Goal: Book appointment/travel/reservation

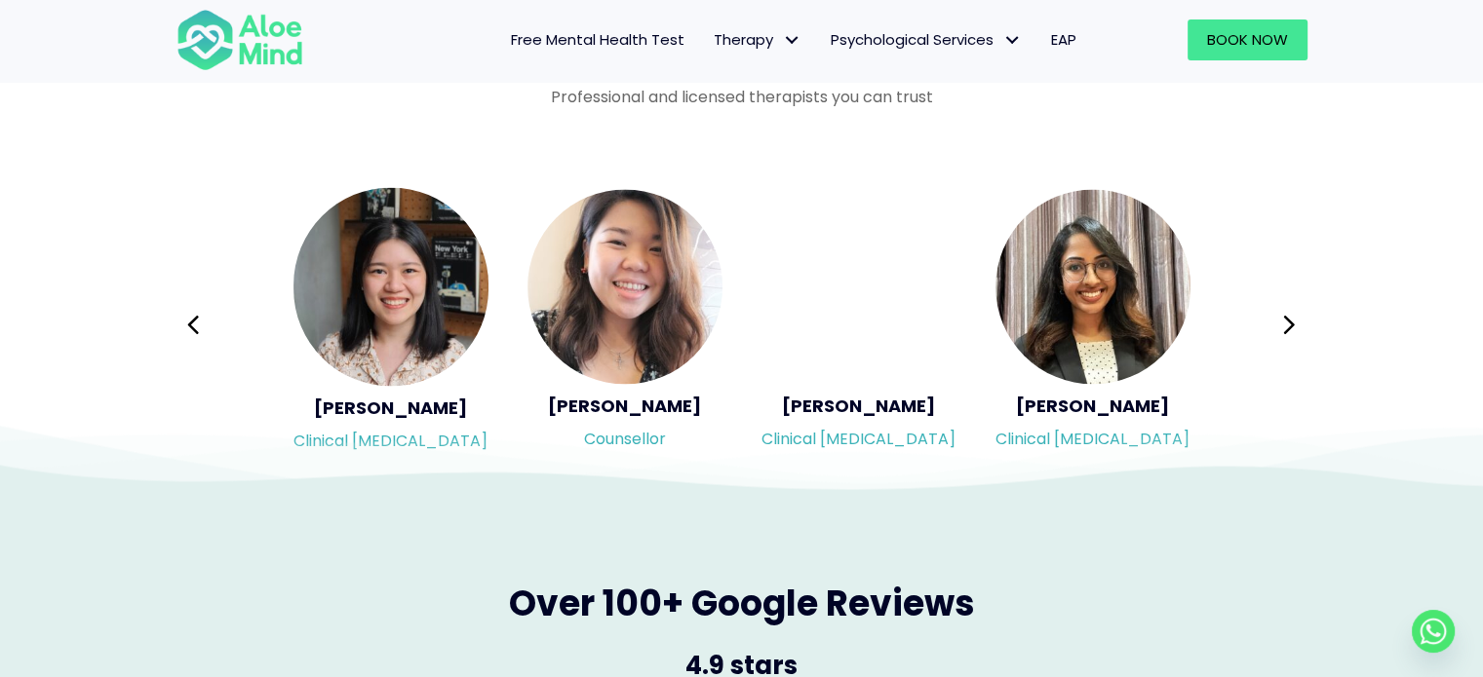
scroll to position [3216, 0]
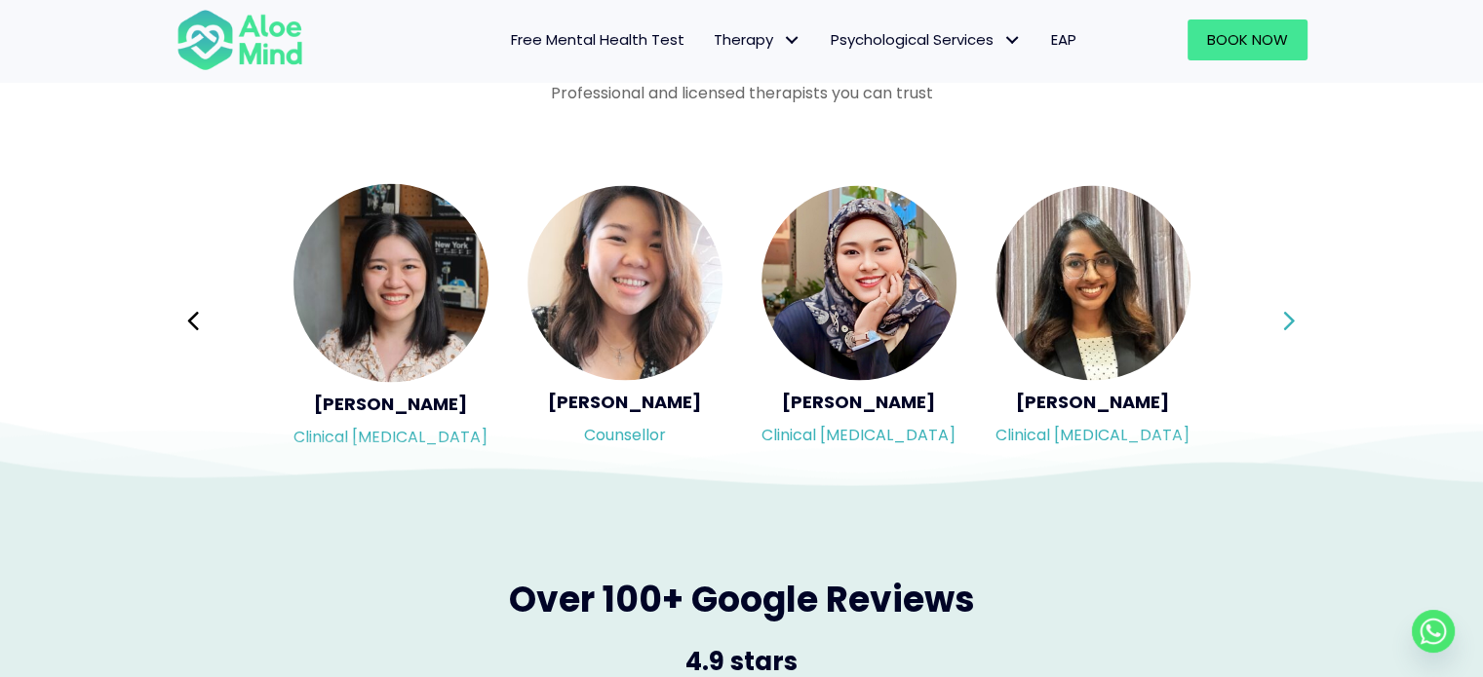
click at [1295, 319] on button "Next" at bounding box center [1289, 320] width 47 height 47
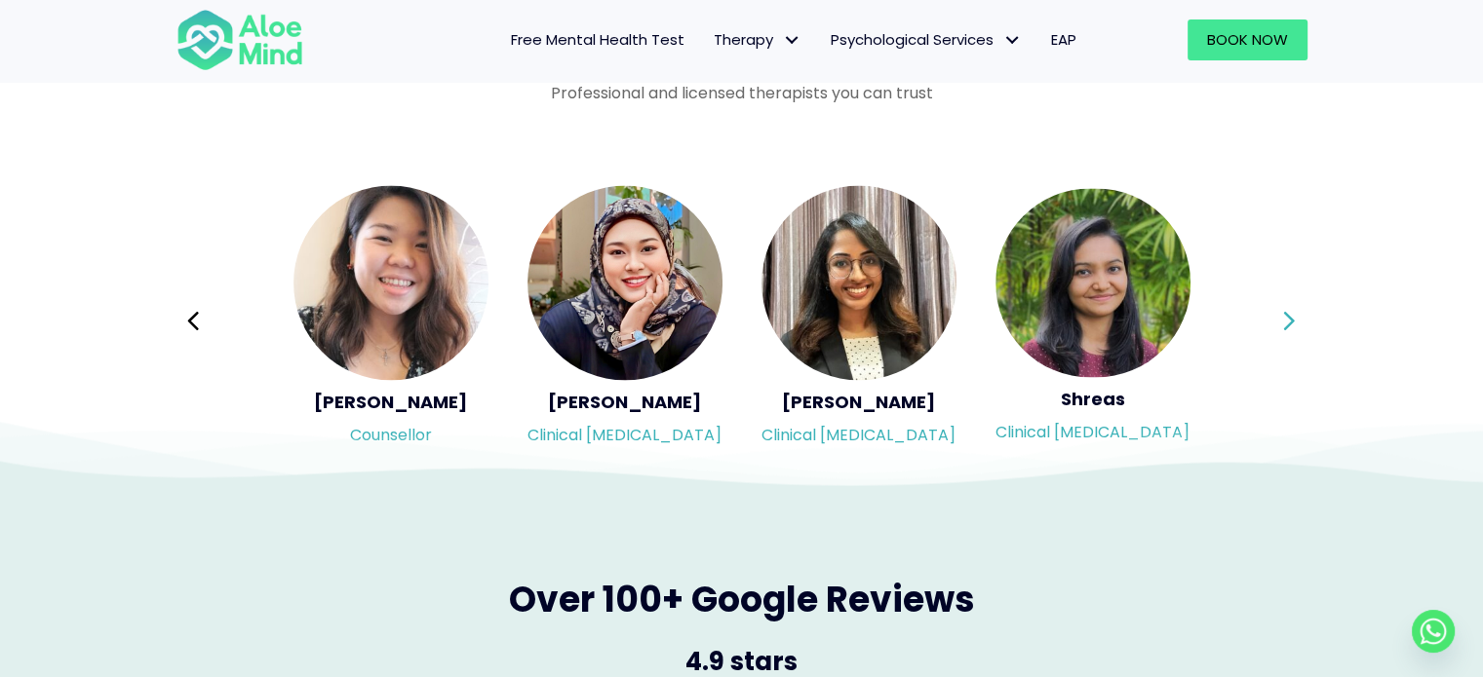
click at [1295, 319] on button "Next" at bounding box center [1289, 320] width 47 height 47
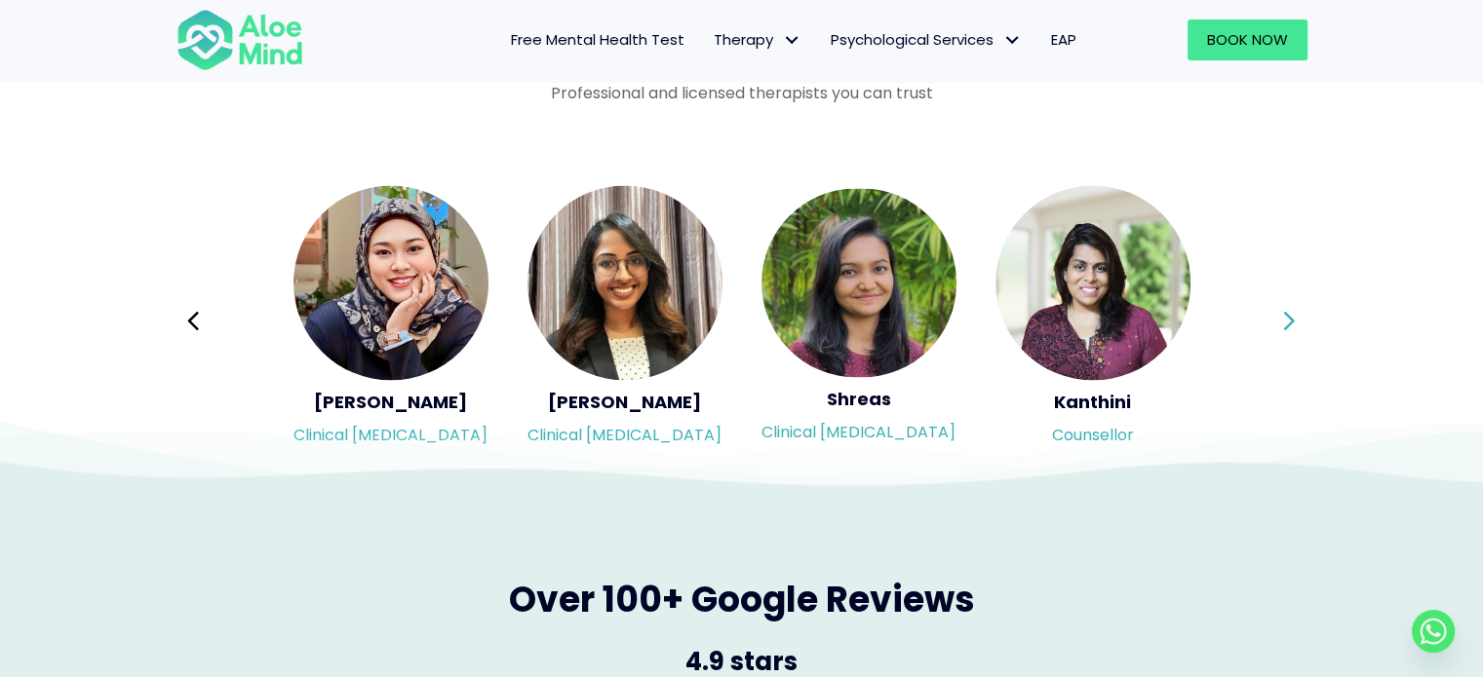
click at [1295, 319] on button "Next" at bounding box center [1289, 320] width 47 height 47
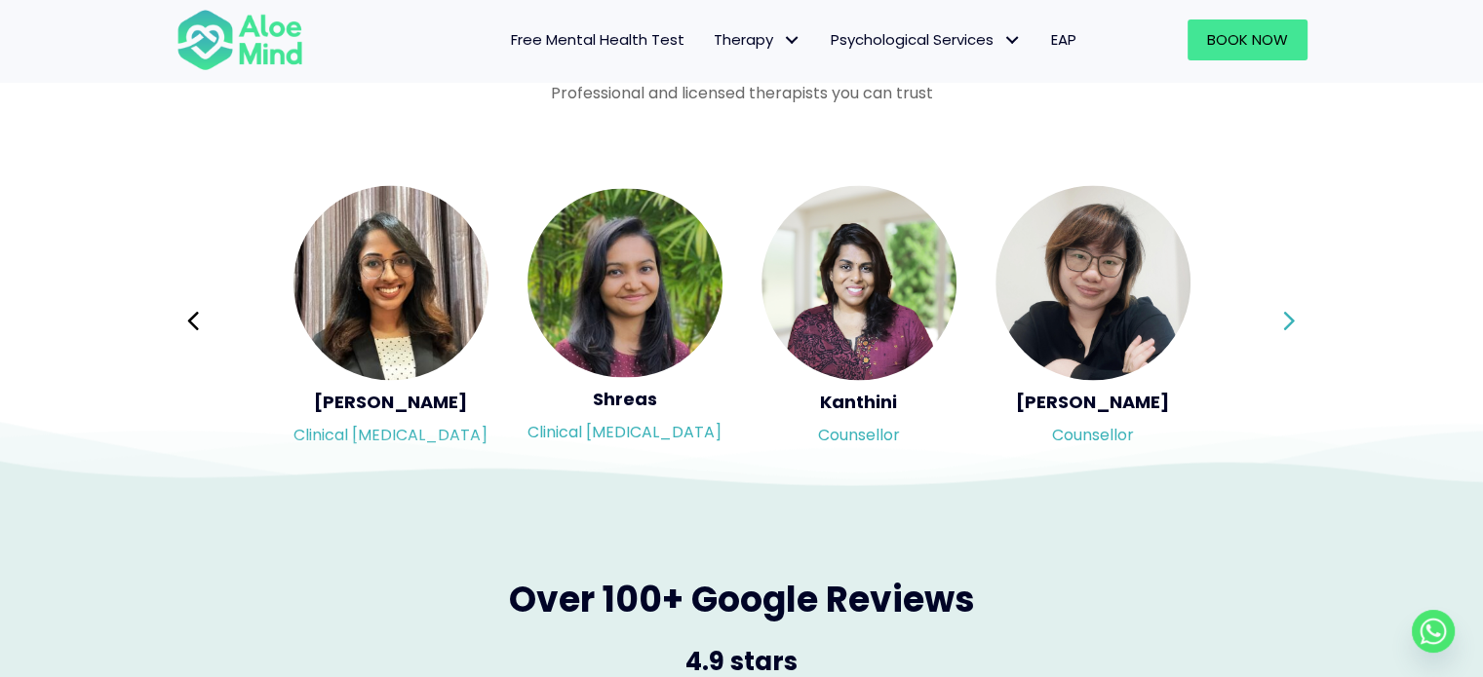
click at [1295, 319] on button "Next" at bounding box center [1289, 320] width 47 height 47
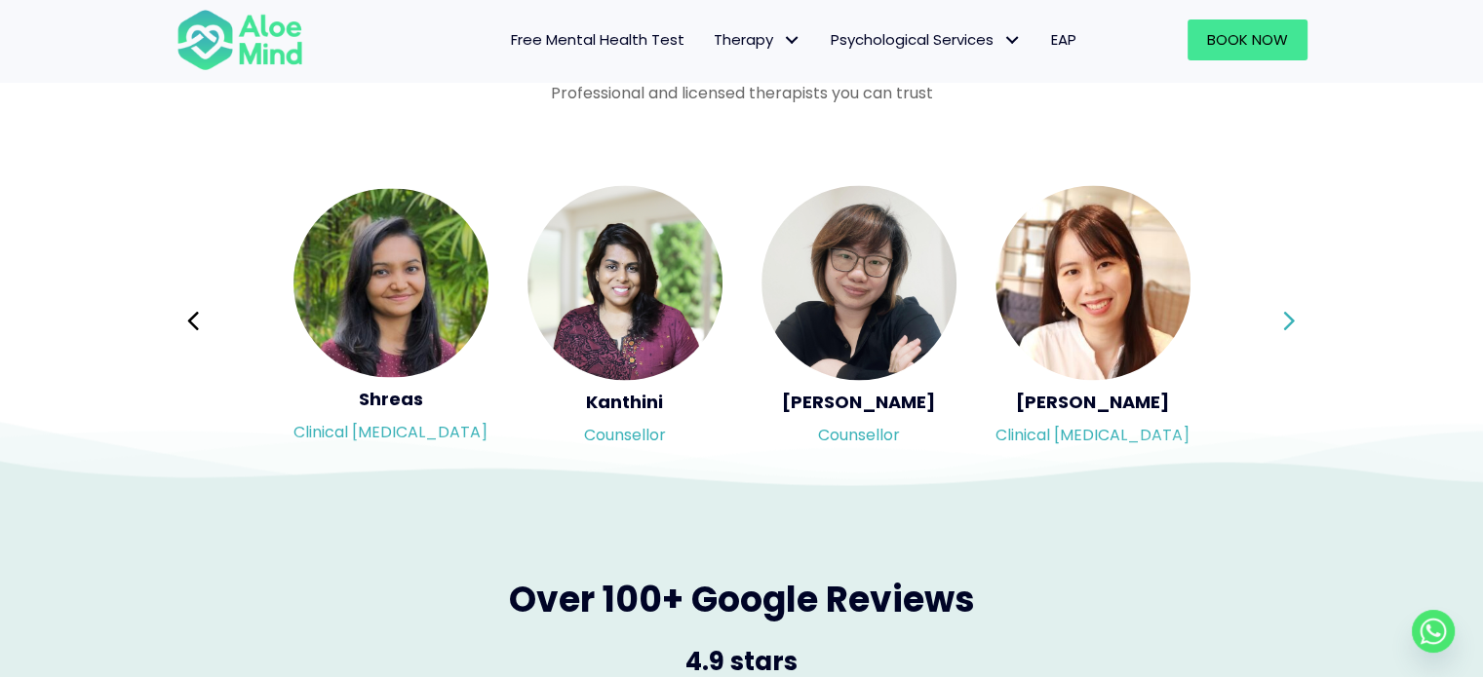
click at [1295, 319] on button "Next" at bounding box center [1289, 320] width 47 height 47
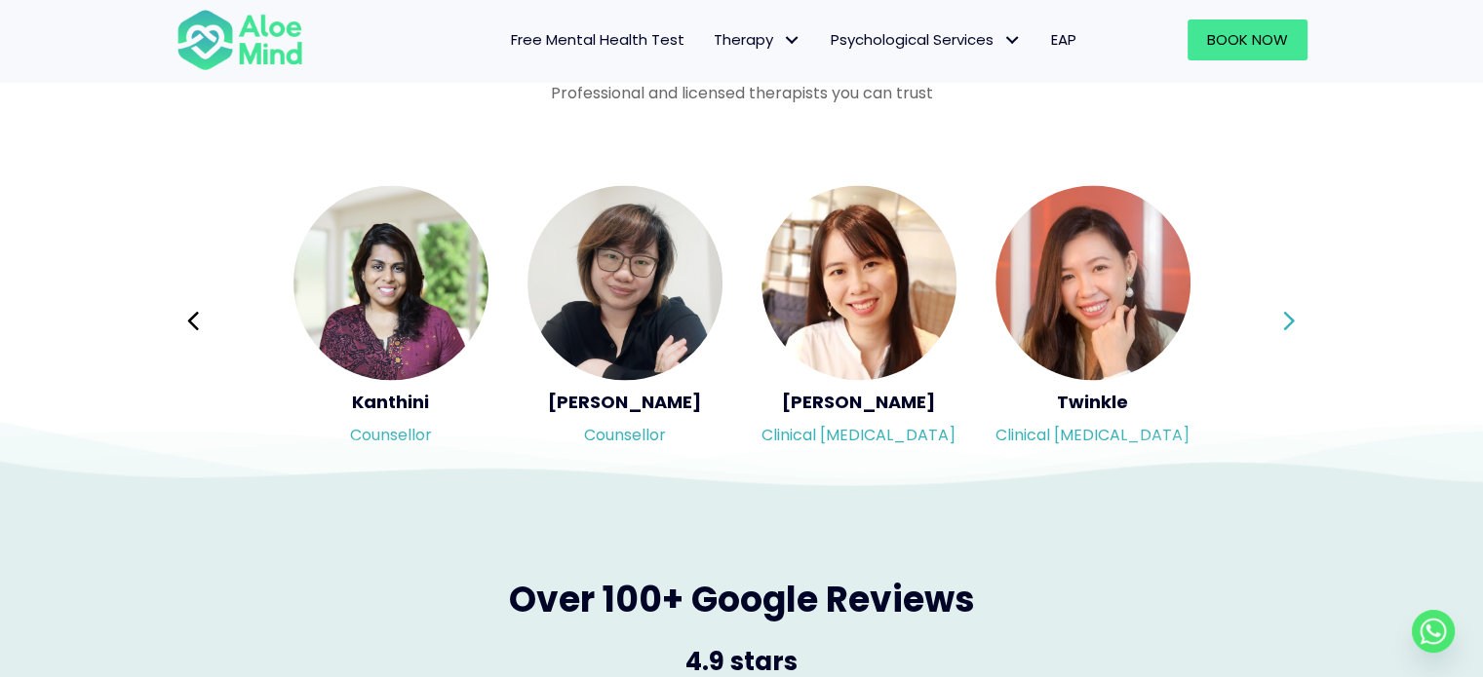
click at [1295, 319] on button "Next" at bounding box center [1289, 320] width 47 height 47
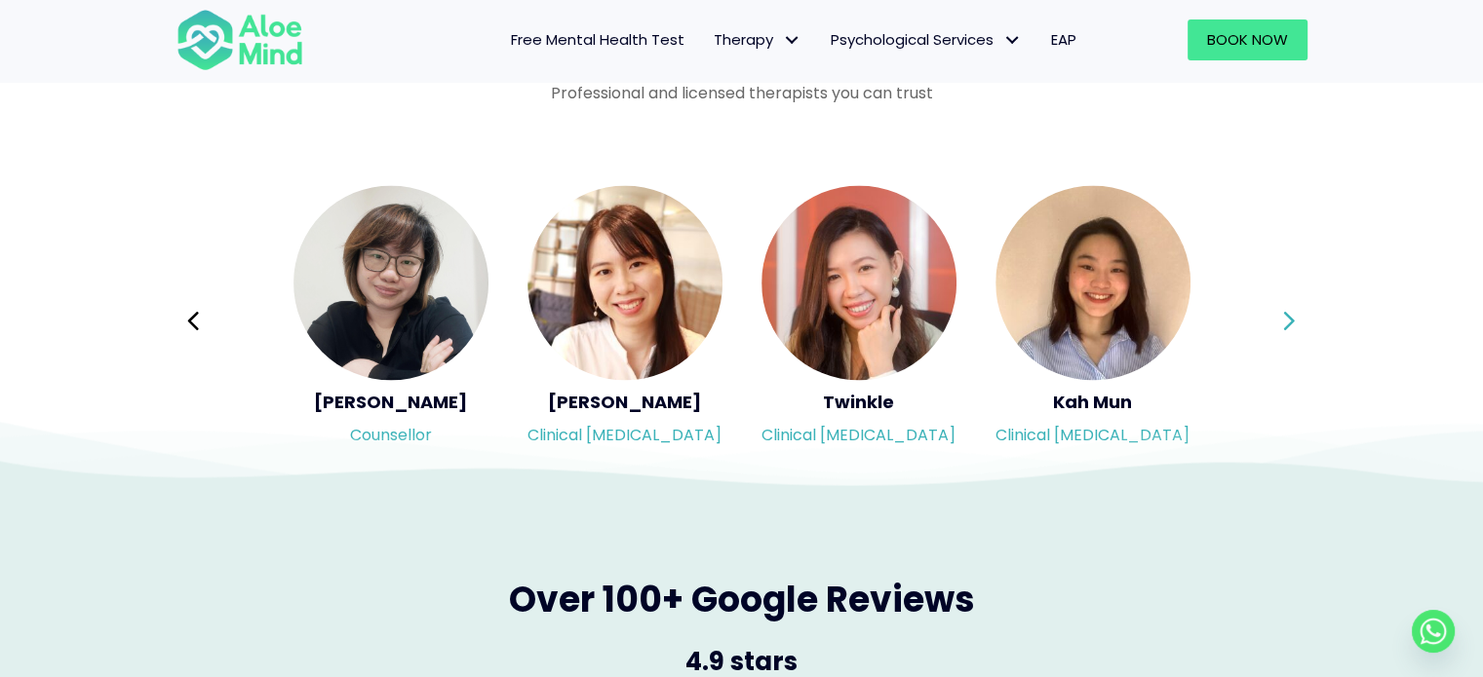
click at [1295, 319] on button "Next" at bounding box center [1289, 320] width 47 height 47
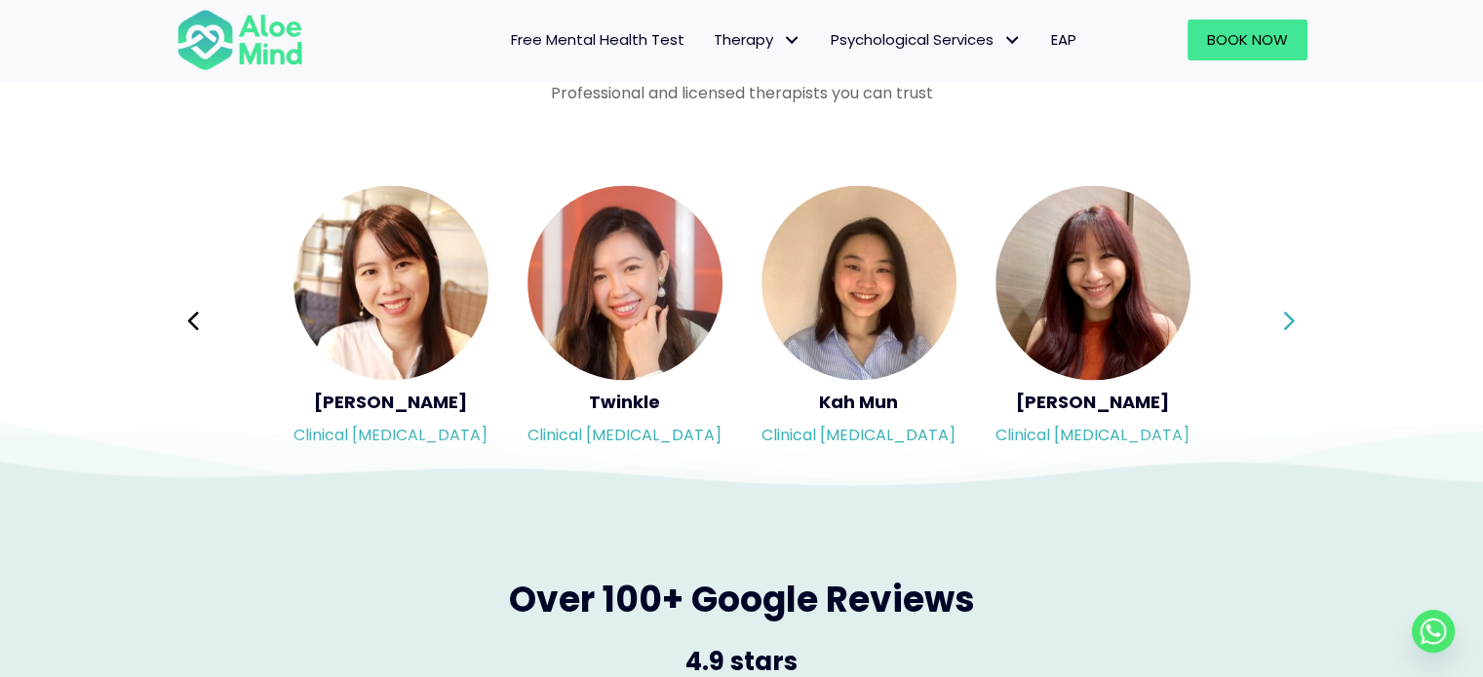
click at [1295, 319] on button "Next" at bounding box center [1289, 320] width 47 height 47
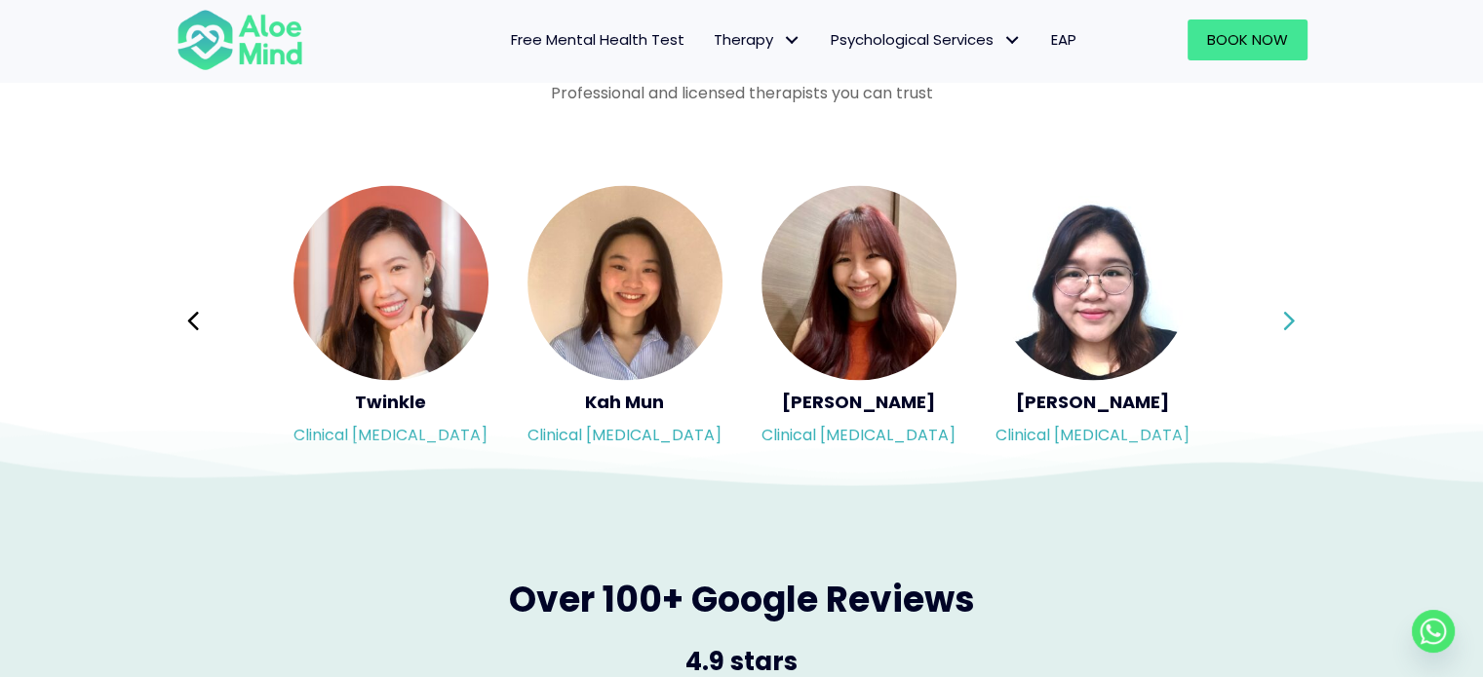
click at [1295, 319] on button "Next" at bounding box center [1289, 320] width 47 height 47
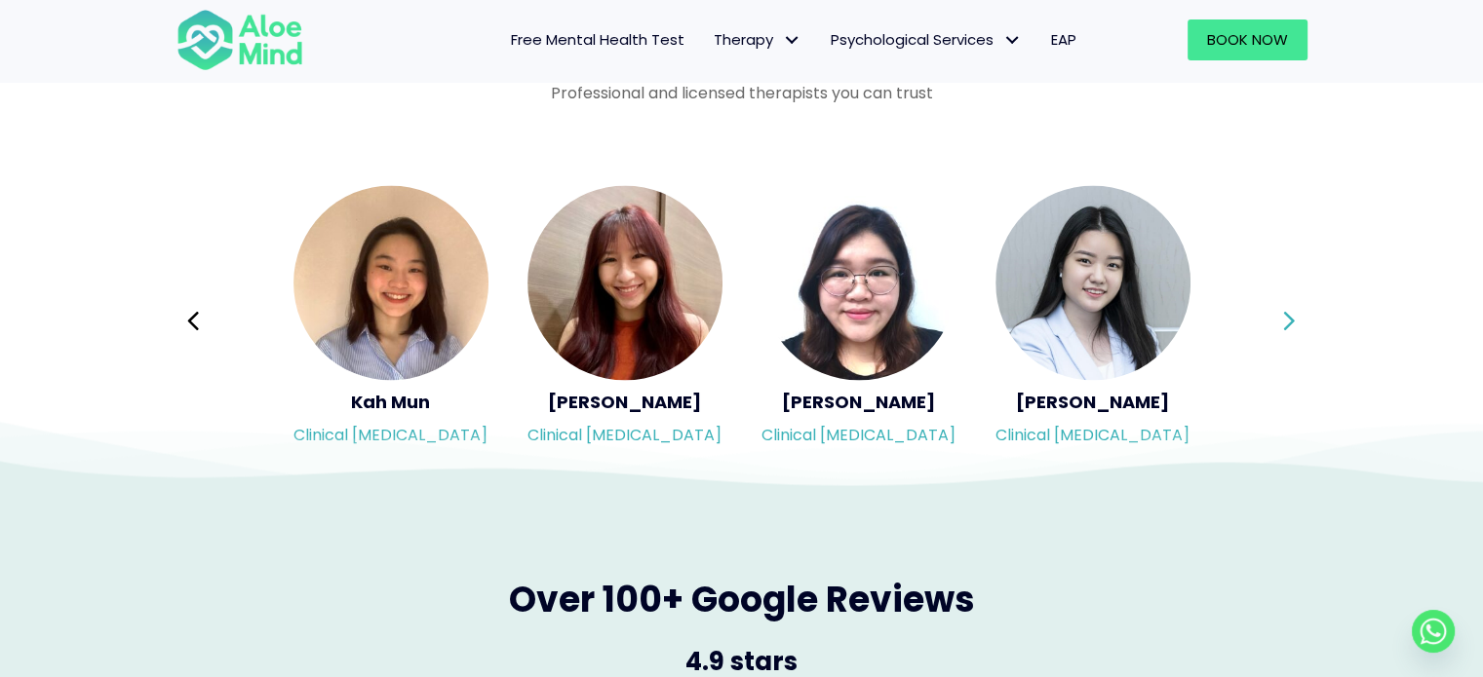
click at [1295, 319] on button "Next" at bounding box center [1289, 320] width 47 height 47
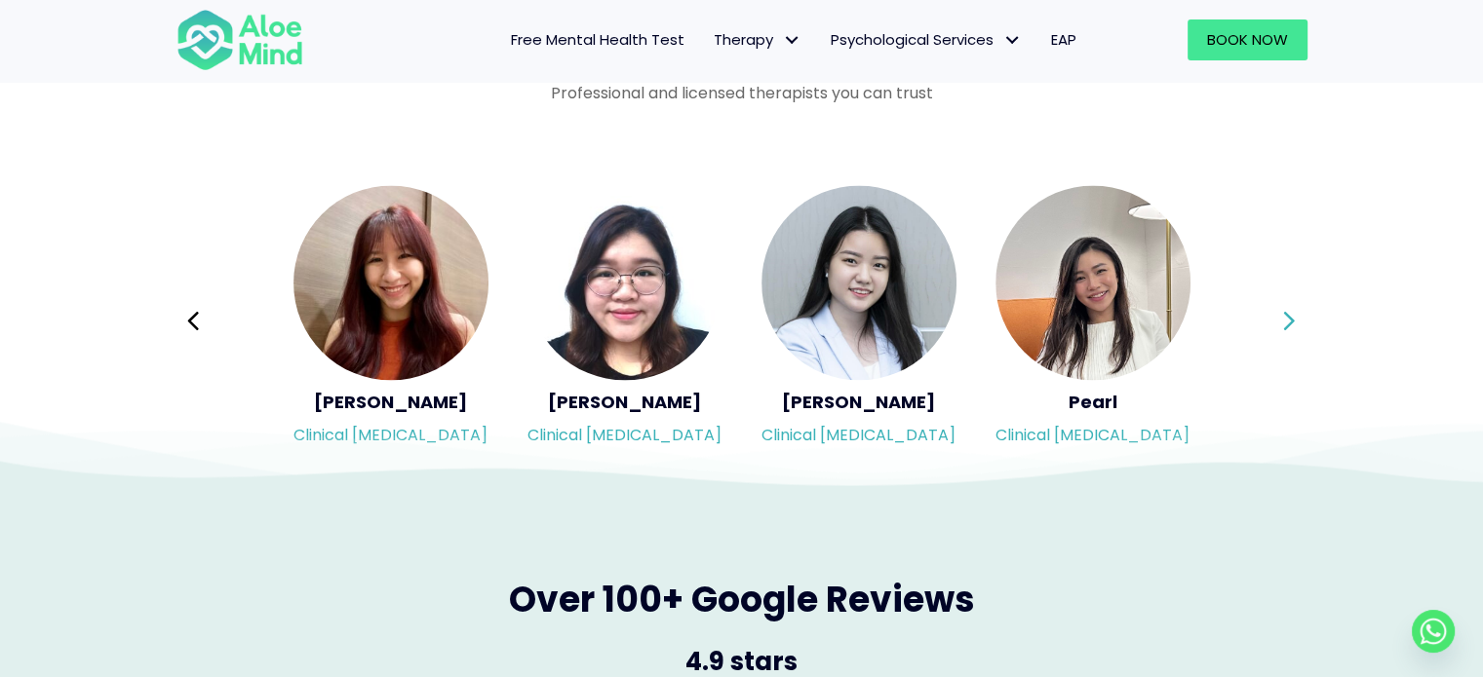
click at [1295, 319] on button "Next" at bounding box center [1289, 320] width 47 height 47
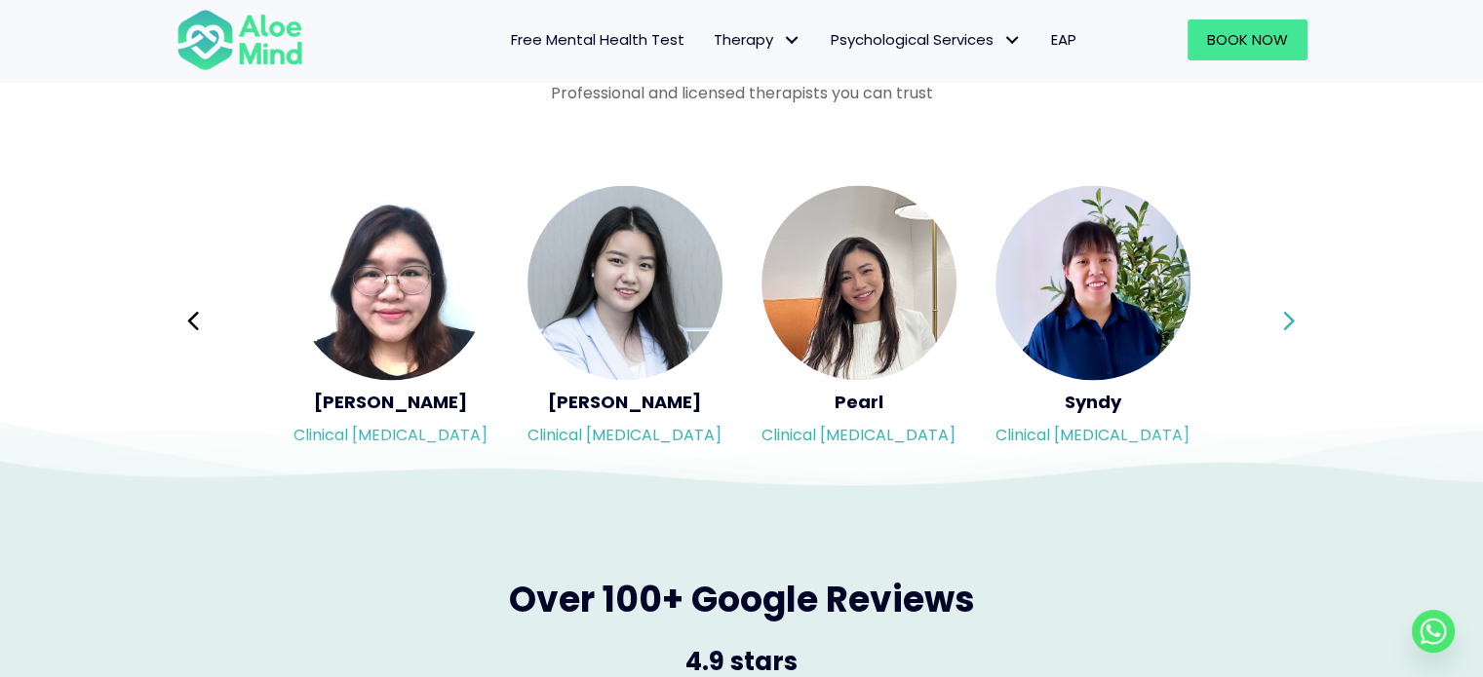
click at [1295, 319] on button "Next" at bounding box center [1289, 320] width 47 height 47
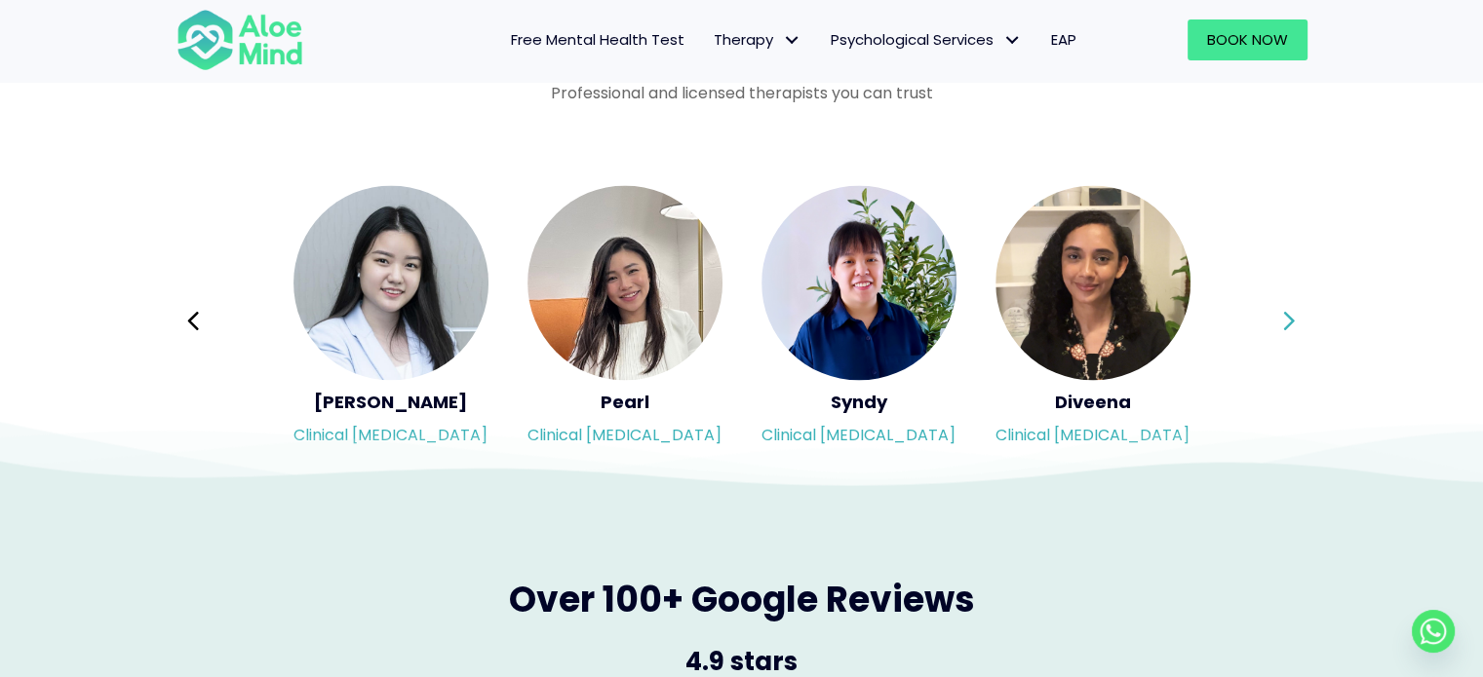
click at [1295, 319] on button "Next" at bounding box center [1289, 320] width 47 height 47
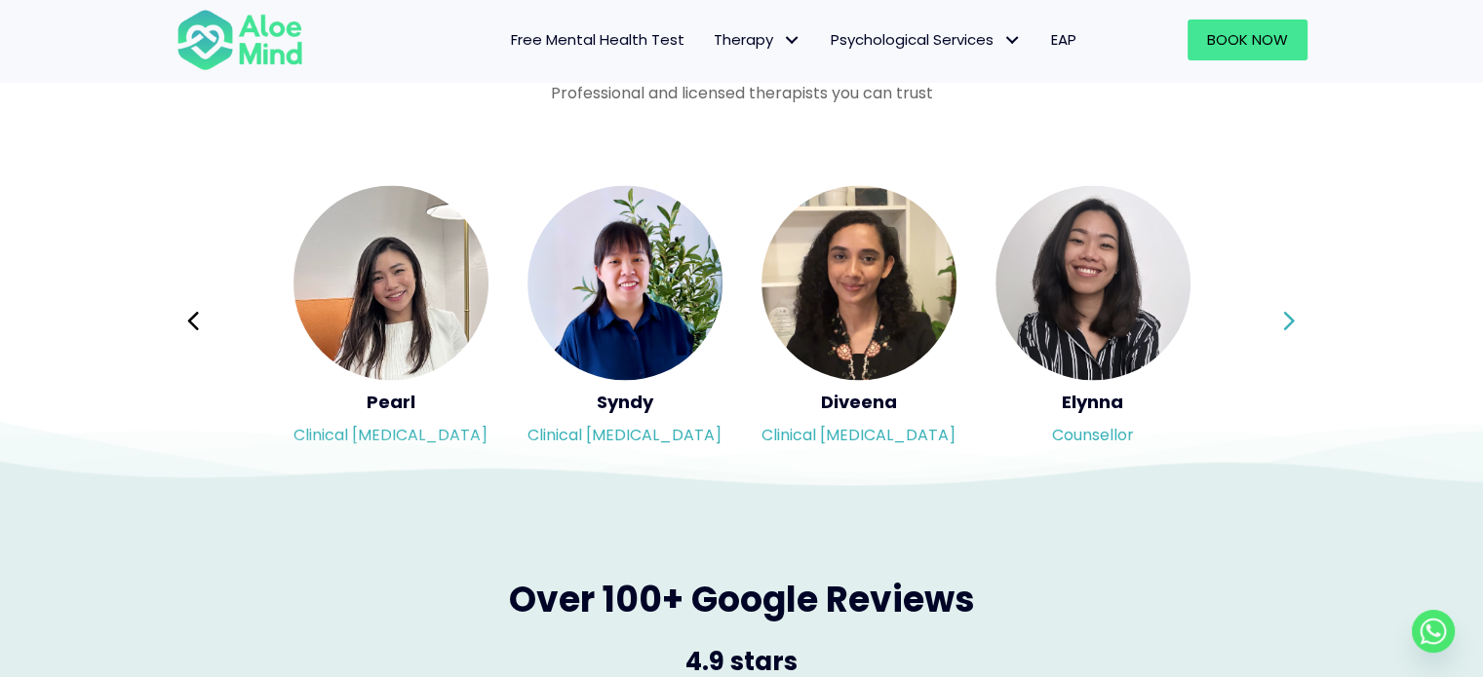
click at [1295, 319] on button "Next" at bounding box center [1289, 320] width 47 height 47
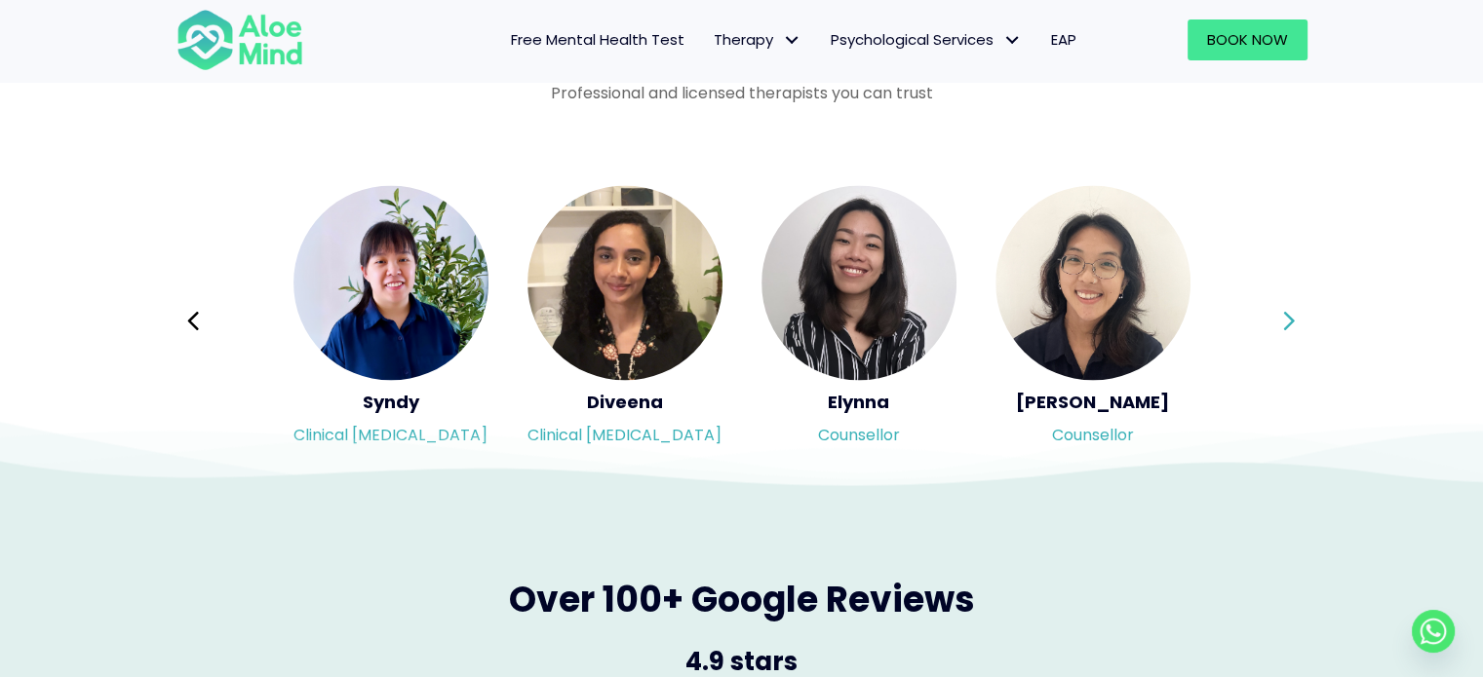
click at [1295, 319] on div "Syndy Clinical [MEDICAL_DATA] Diveena Clinical [MEDICAL_DATA] Elynna Counsellor…" at bounding box center [741, 320] width 1131 height 275
click at [1295, 319] on button "Next" at bounding box center [1289, 320] width 47 height 47
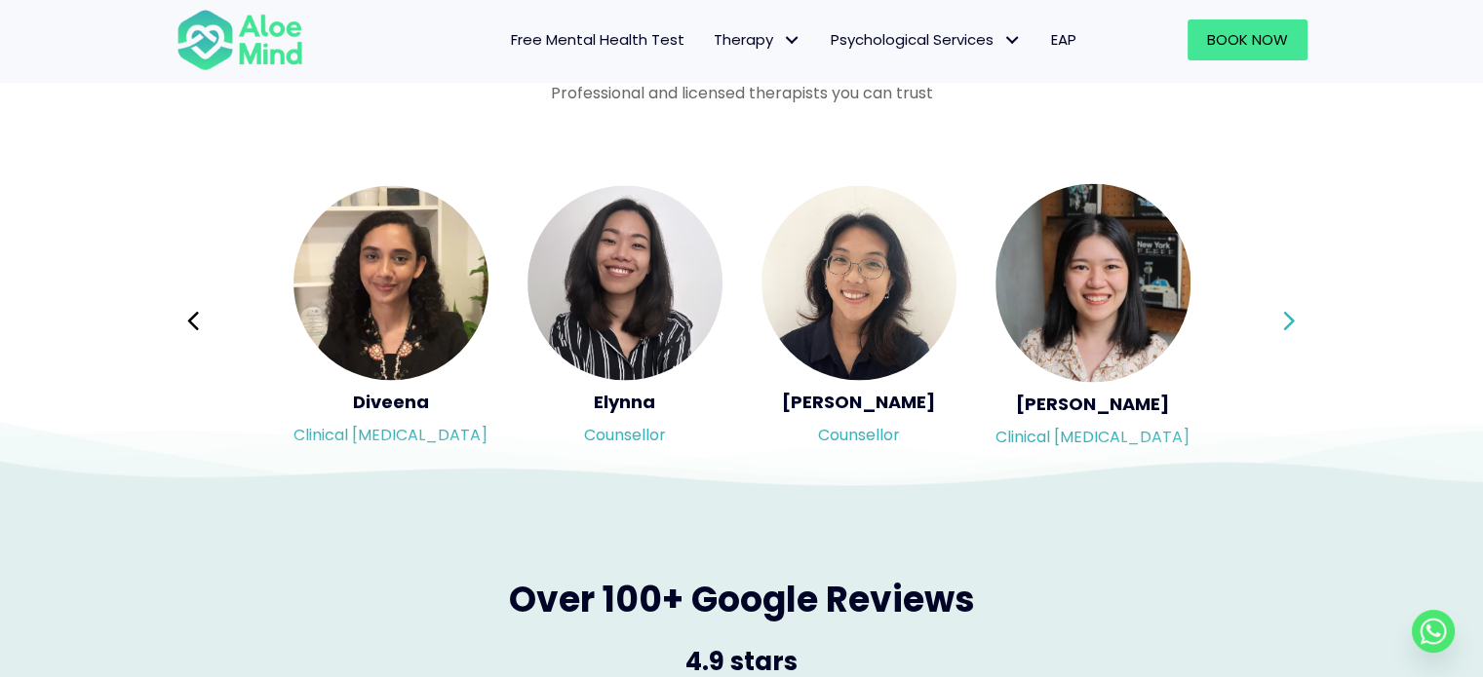
click at [1295, 319] on div "Syndy Clinical [MEDICAL_DATA] Diveena Clinical [MEDICAL_DATA] Elynna Counsellor…" at bounding box center [741, 320] width 1131 height 275
click at [1295, 319] on button "Next" at bounding box center [1289, 320] width 47 height 47
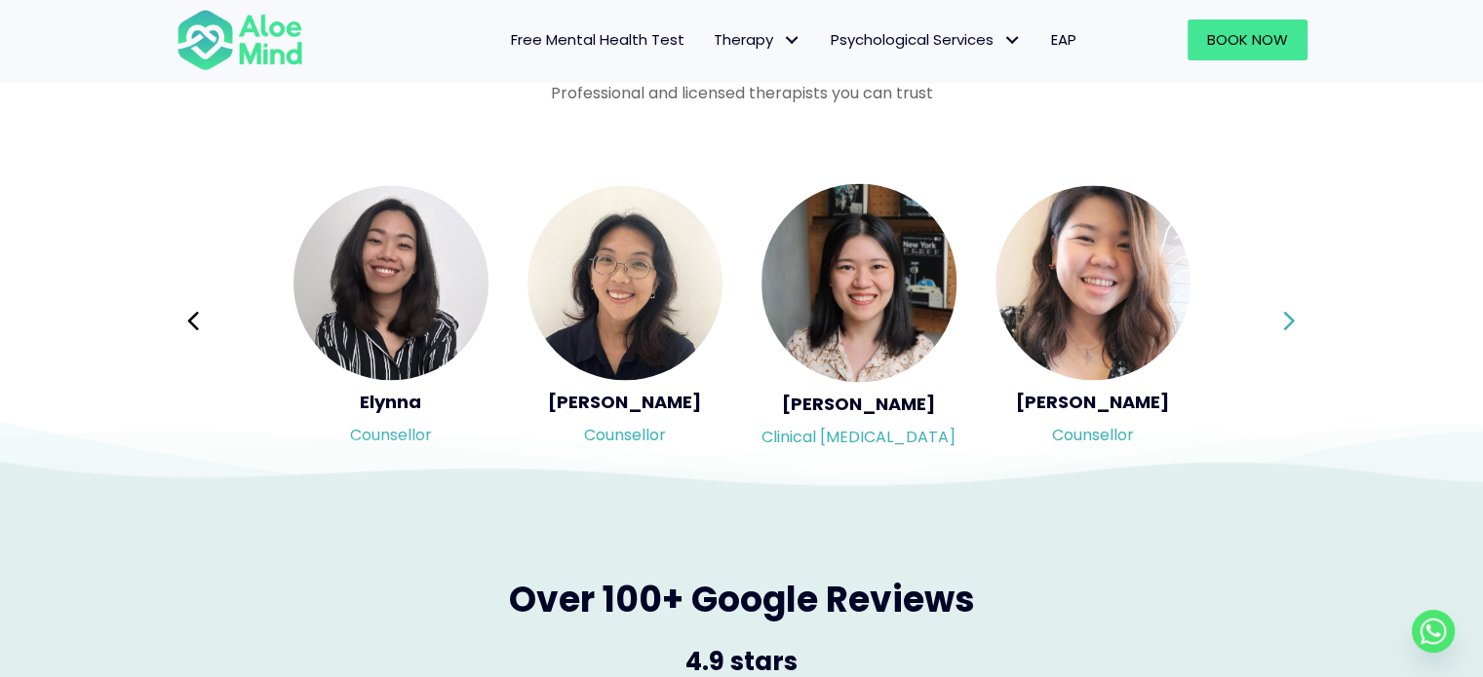
click at [1295, 319] on button "Next" at bounding box center [1289, 320] width 47 height 47
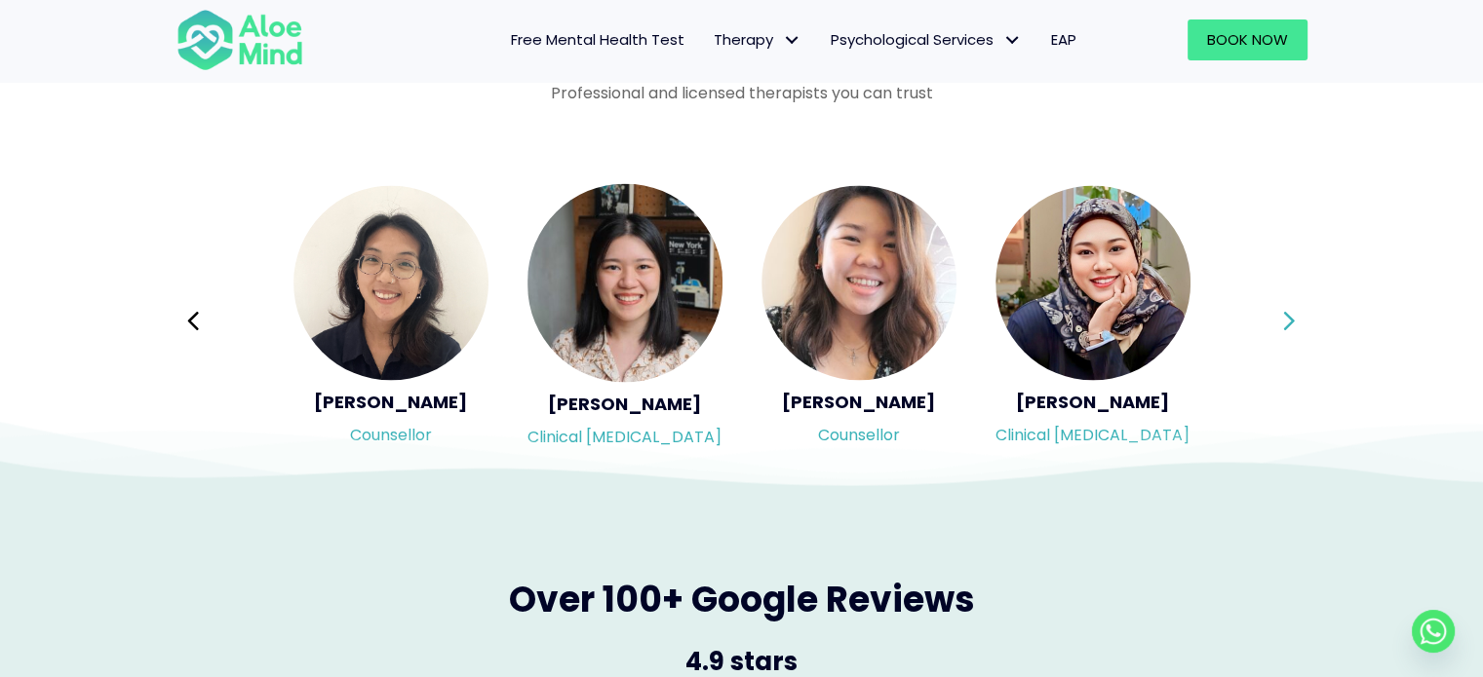
click at [1295, 319] on div "Syndy Clinical [MEDICAL_DATA] Diveena Clinical [MEDICAL_DATA] Elynna Counsellor…" at bounding box center [741, 320] width 1131 height 275
click at [1295, 319] on button "Next" at bounding box center [1289, 320] width 47 height 47
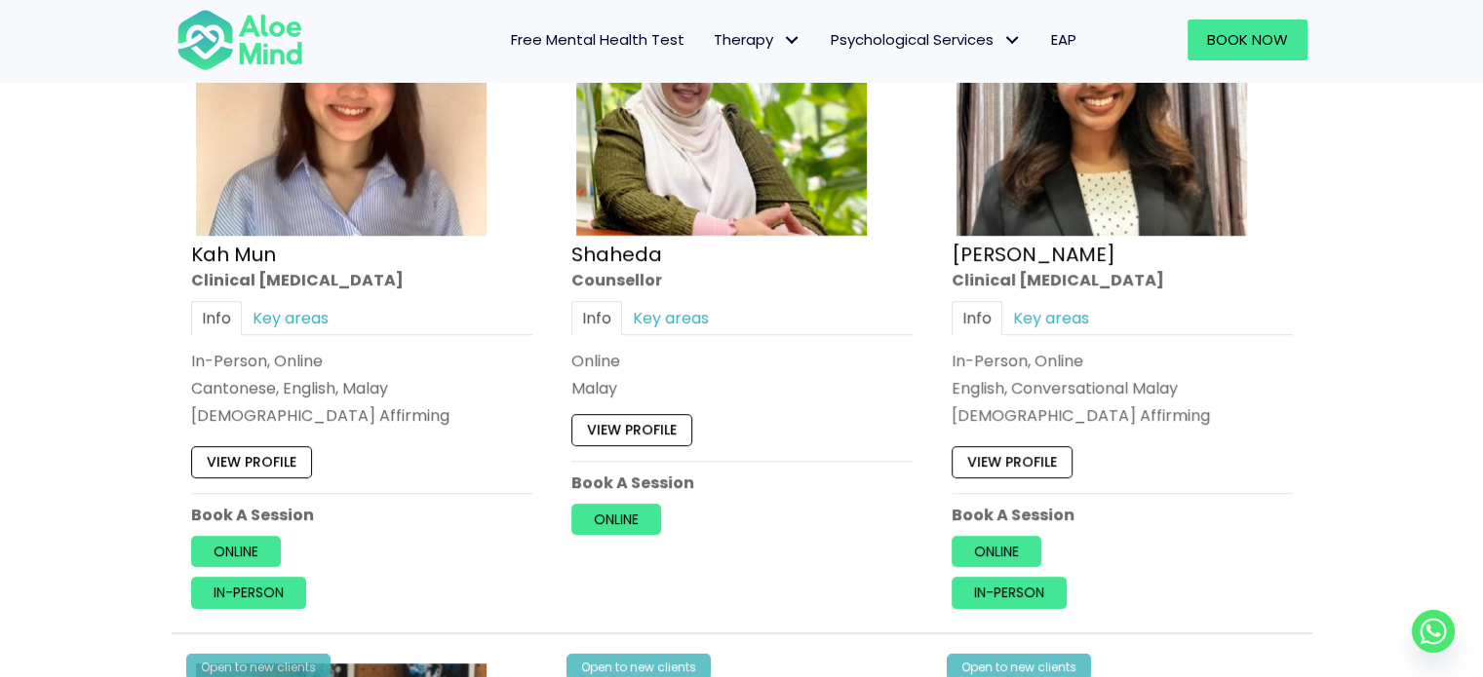
scroll to position [1170, 0]
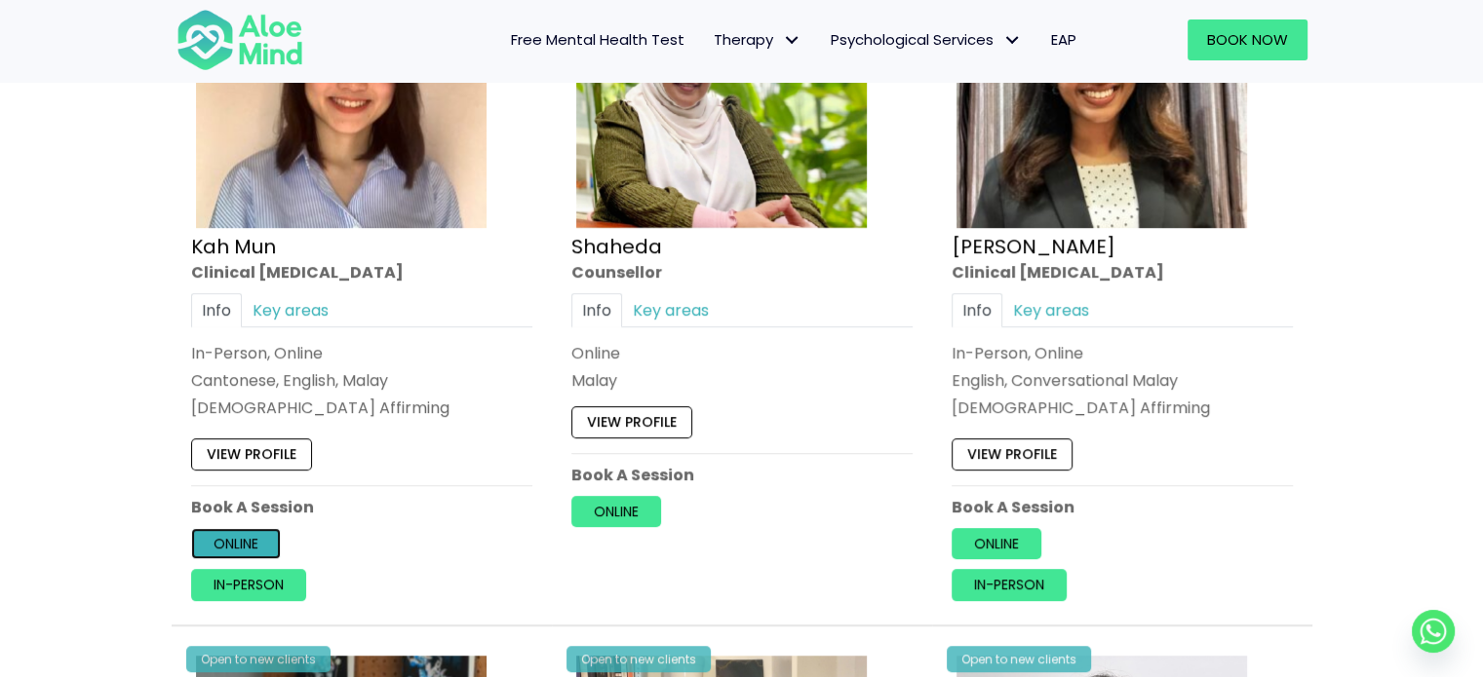
click at [241, 541] on link "Online" at bounding box center [236, 543] width 90 height 31
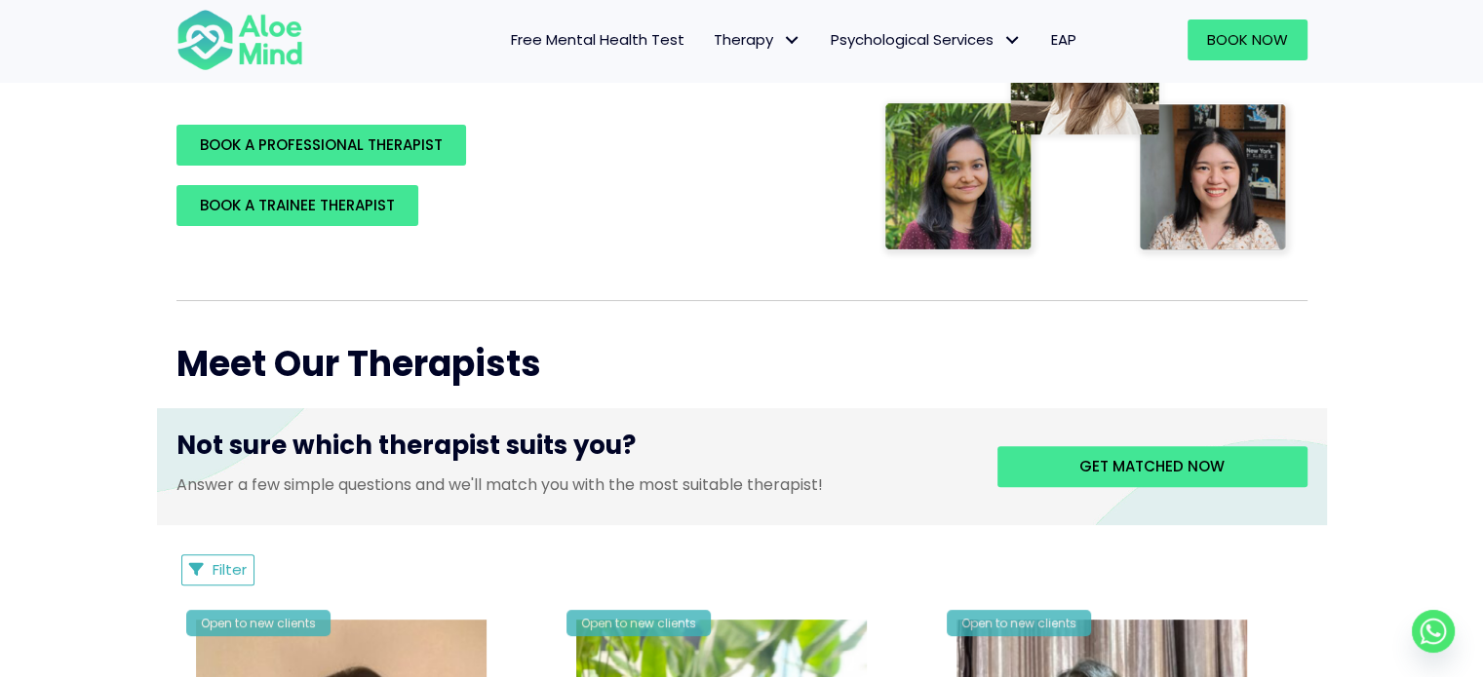
scroll to position [0, 0]
